Goal: Transaction & Acquisition: Download file/media

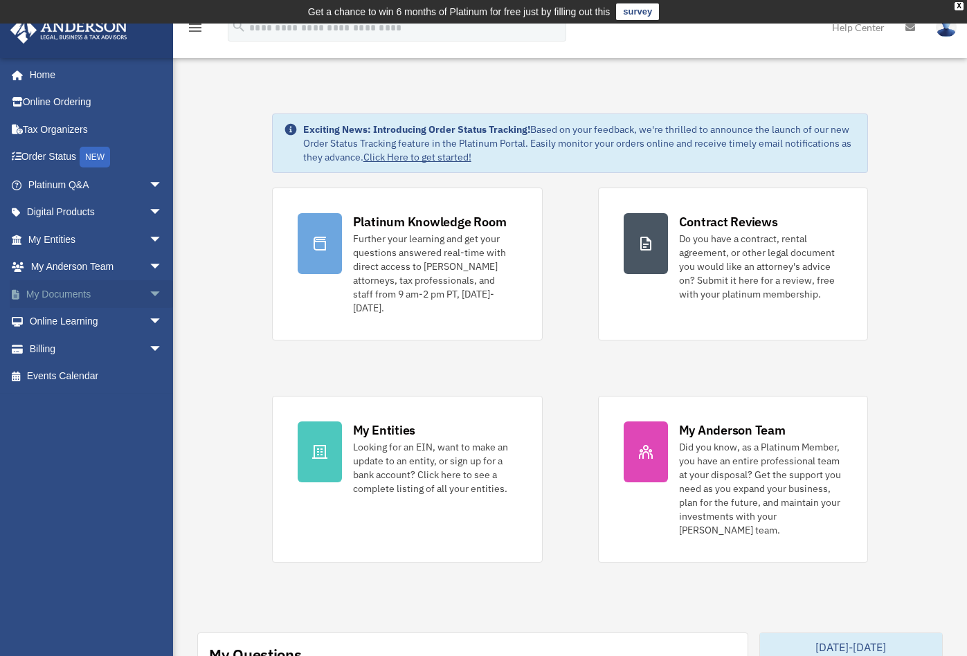
click at [91, 302] on link "My Documents arrow_drop_down" at bounding box center [97, 294] width 174 height 28
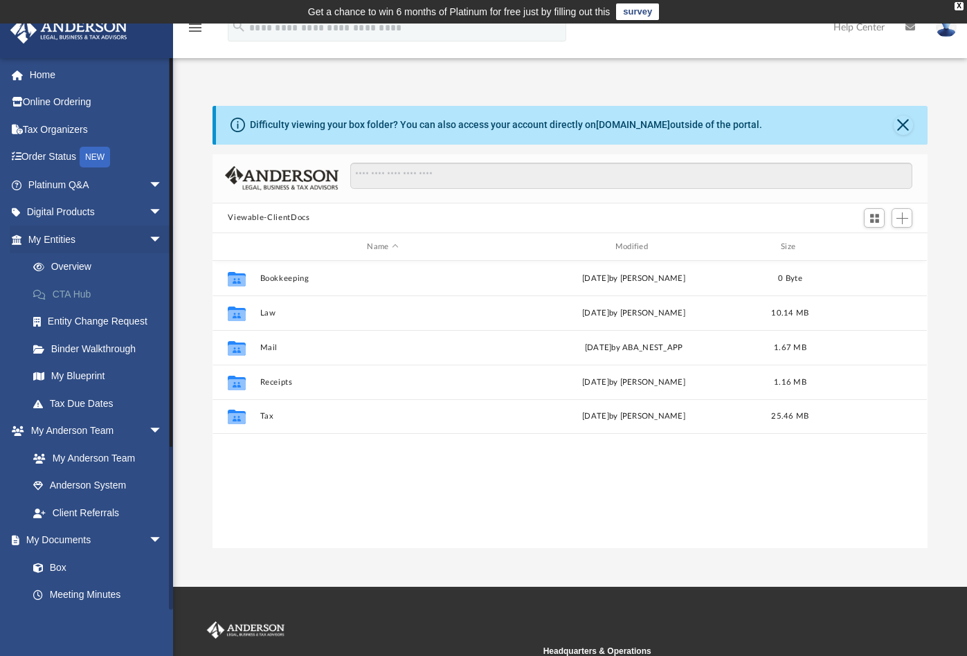
scroll to position [305, 705]
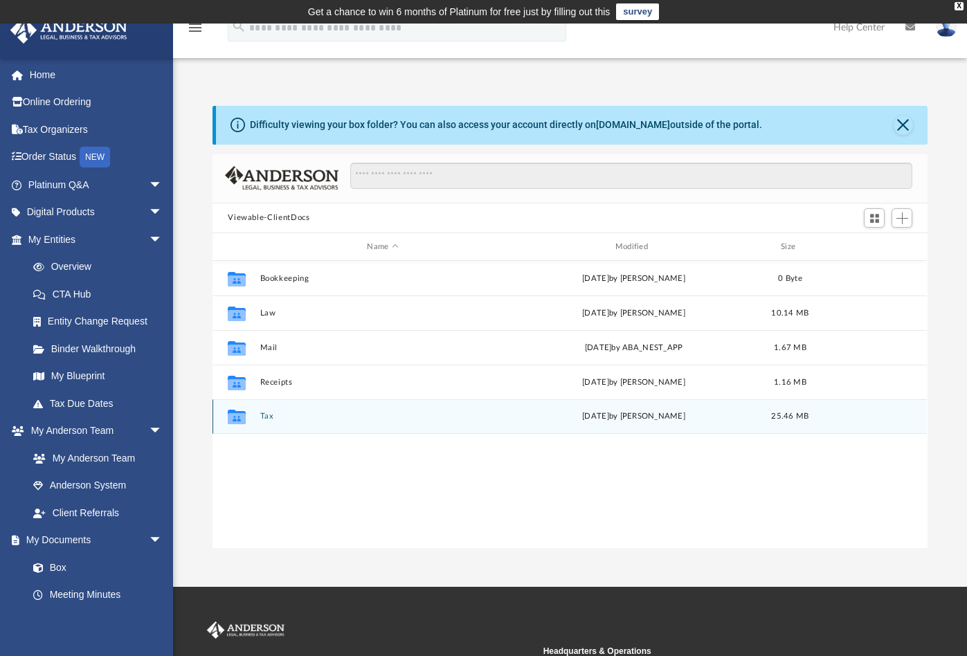
click at [266, 414] on button "Tax" at bounding box center [382, 417] width 245 height 9
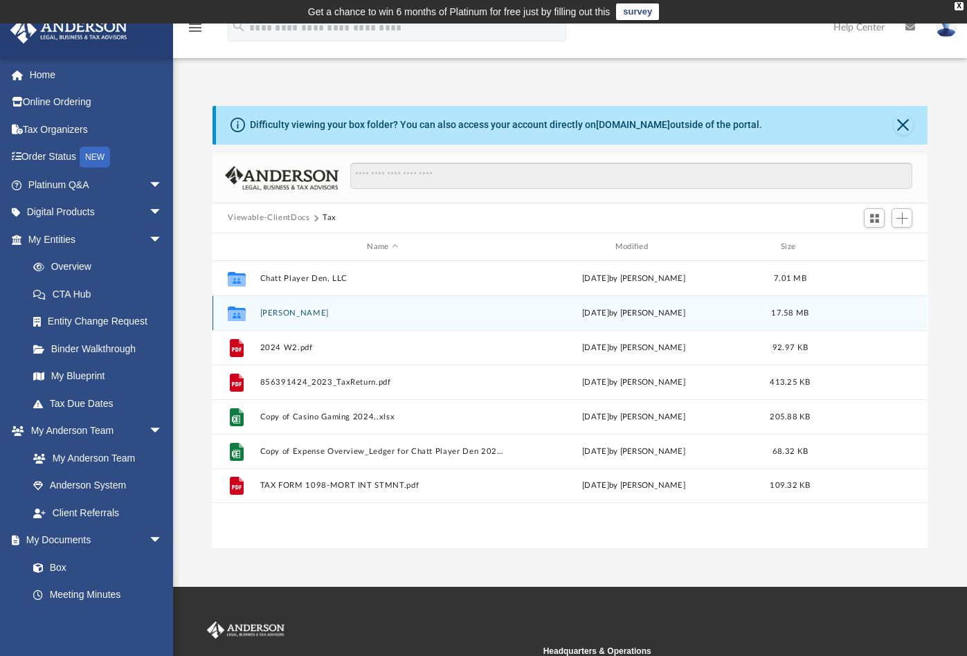
click at [295, 310] on button "[PERSON_NAME]" at bounding box center [382, 313] width 245 height 9
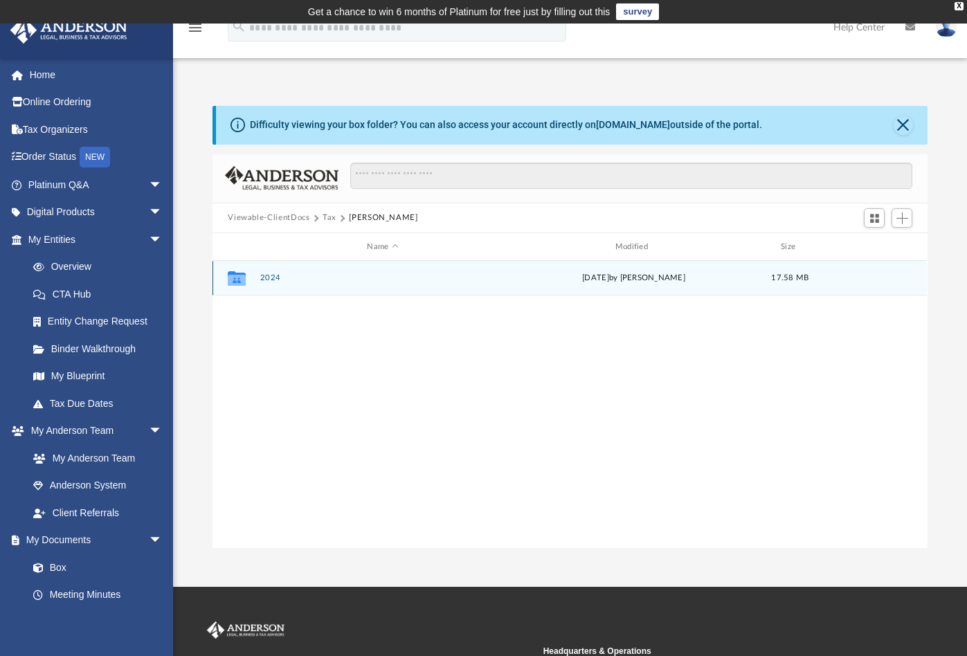
click at [264, 275] on button "2024" at bounding box center [382, 278] width 245 height 9
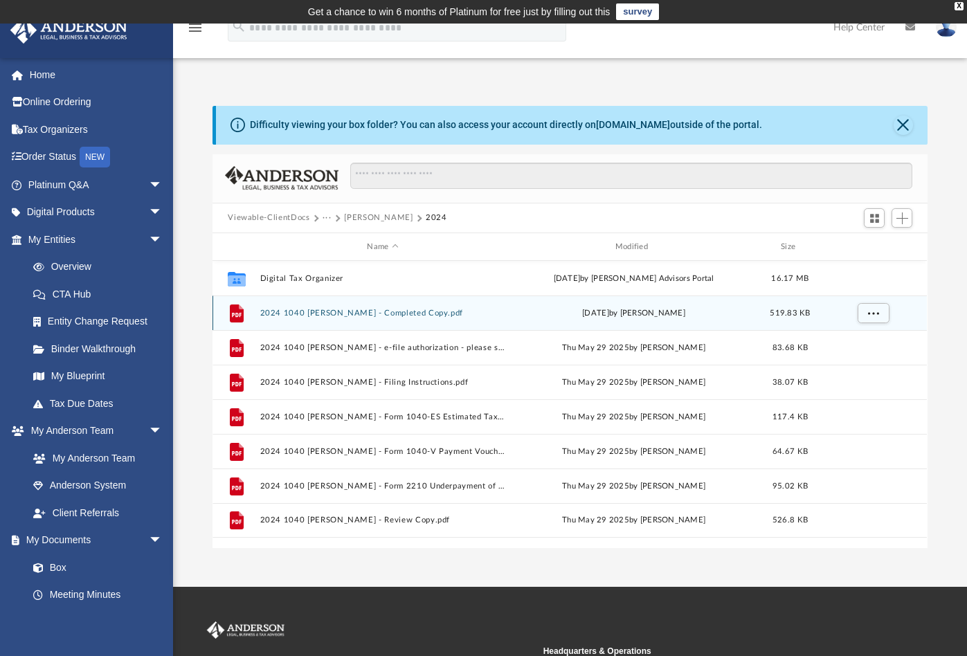
click at [415, 310] on button "2024 1040 [PERSON_NAME] - Completed Copy.pdf" at bounding box center [382, 313] width 245 height 9
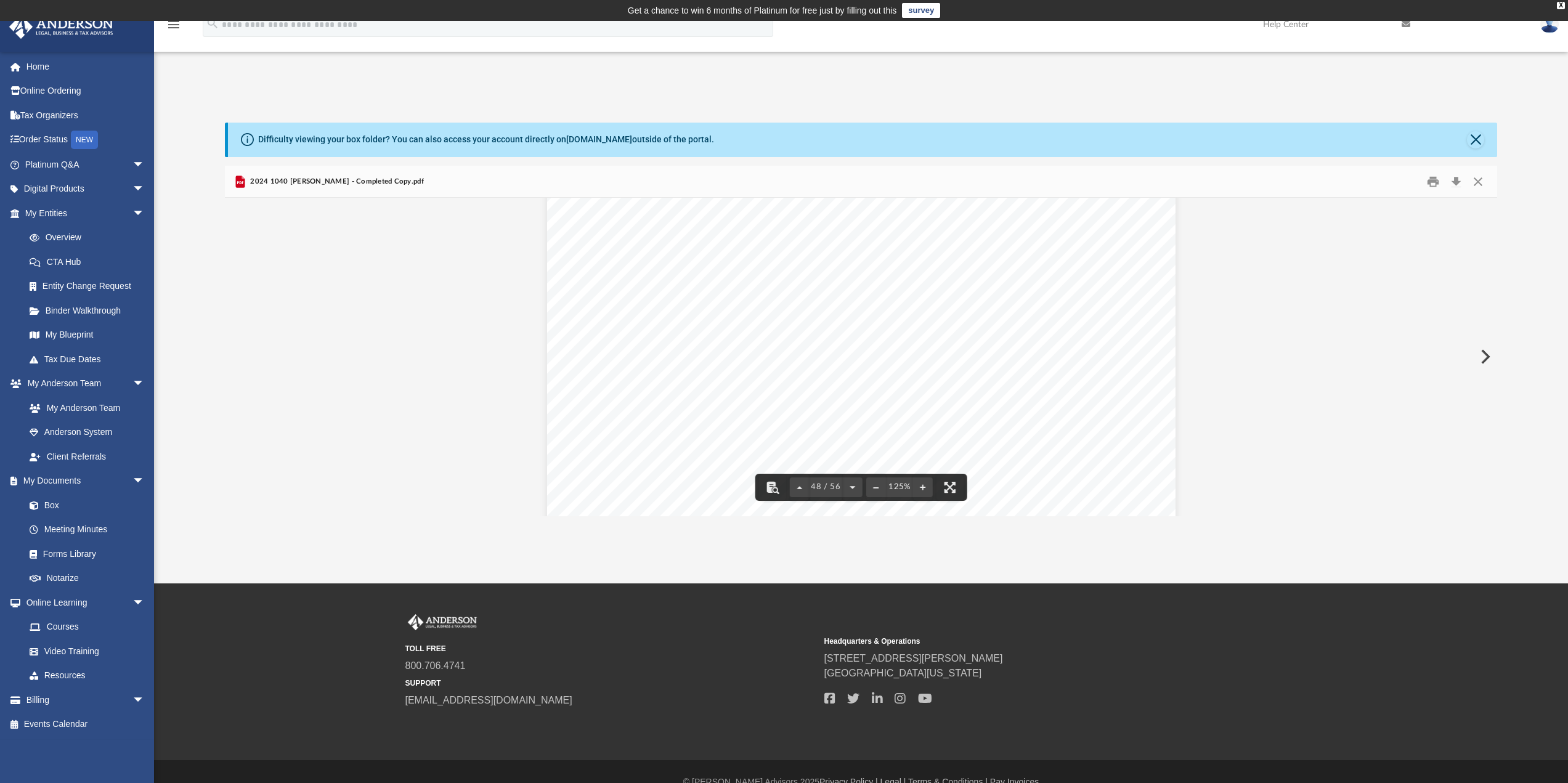
scroll to position [39138, 0]
click at [869, 142] on button "Close" at bounding box center [1475, 139] width 17 height 17
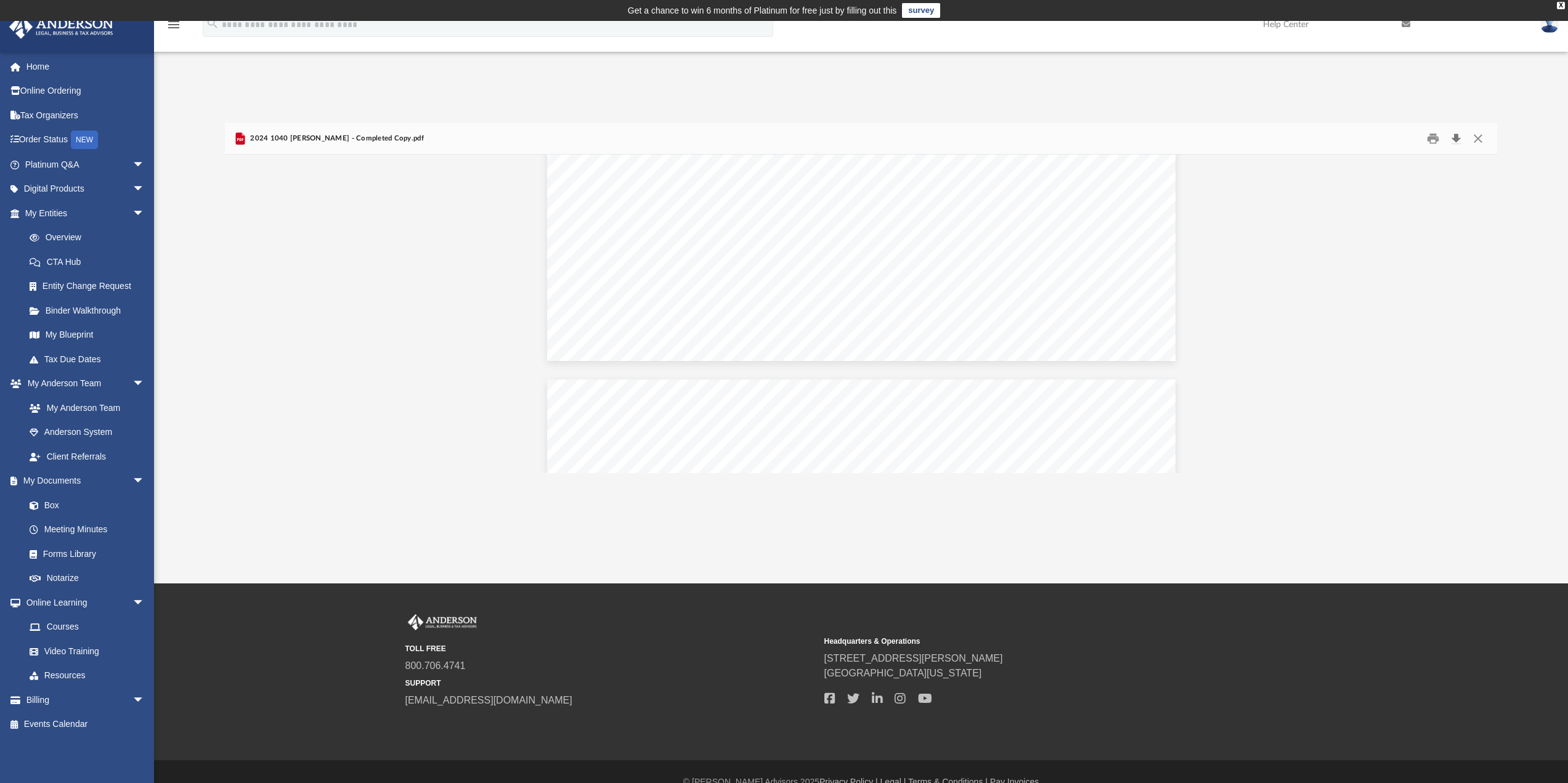
click at [869, 141] on button "Download" at bounding box center [1455, 138] width 22 height 19
